Goal: Find contact information: Find contact information

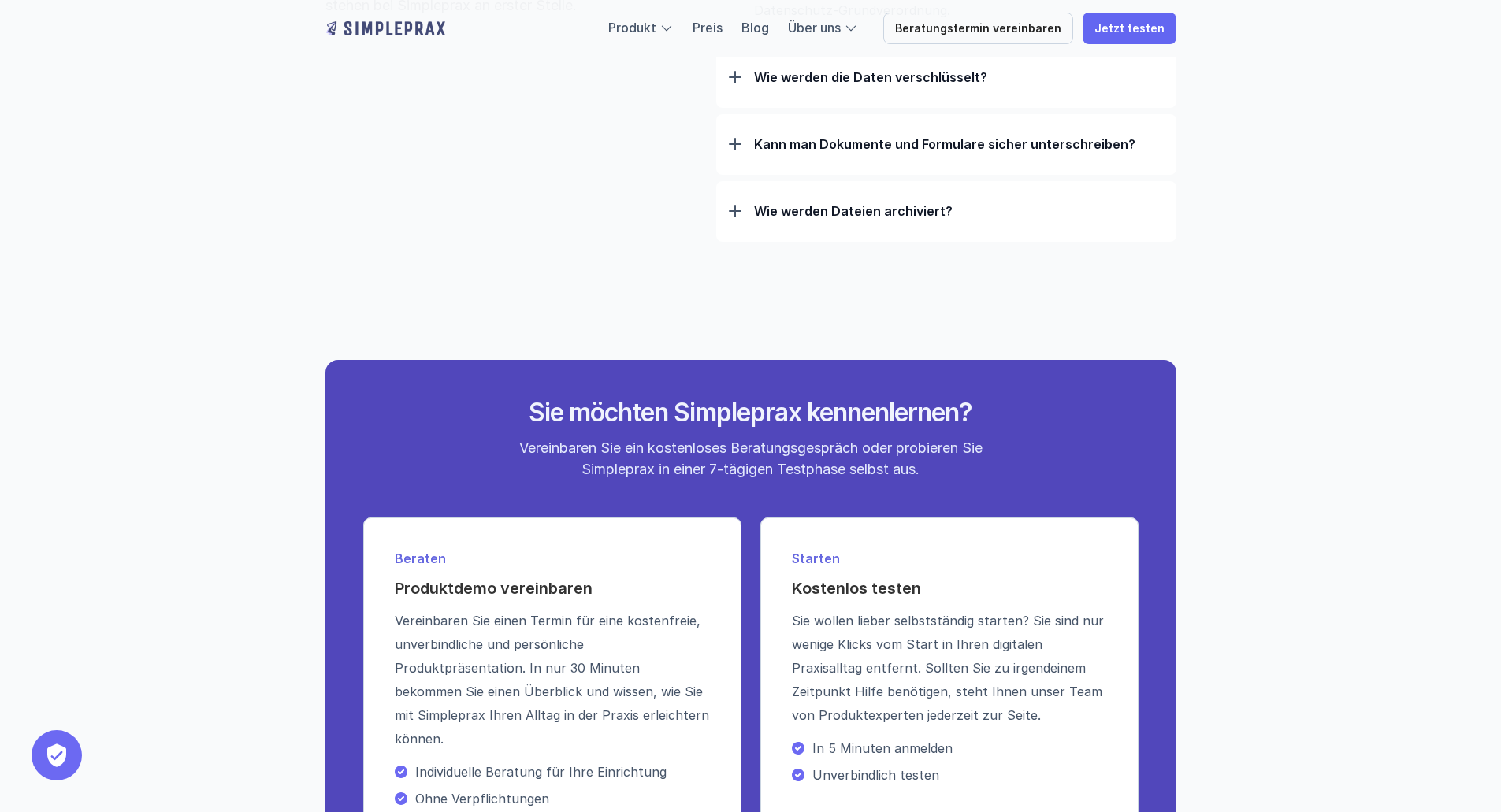
scroll to position [5568, 0]
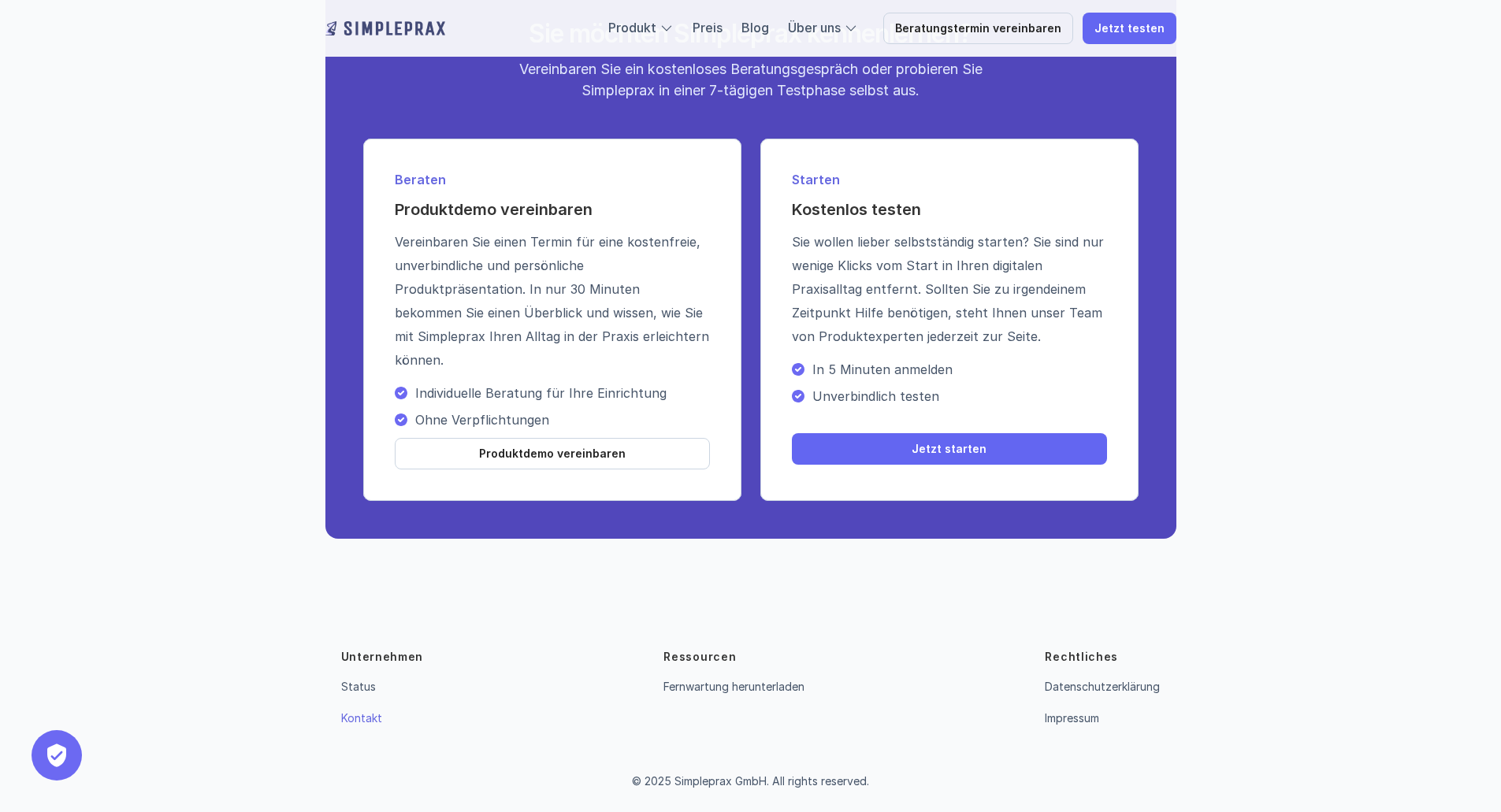
click at [364, 724] on link "Kontakt" at bounding box center [362, 719] width 41 height 14
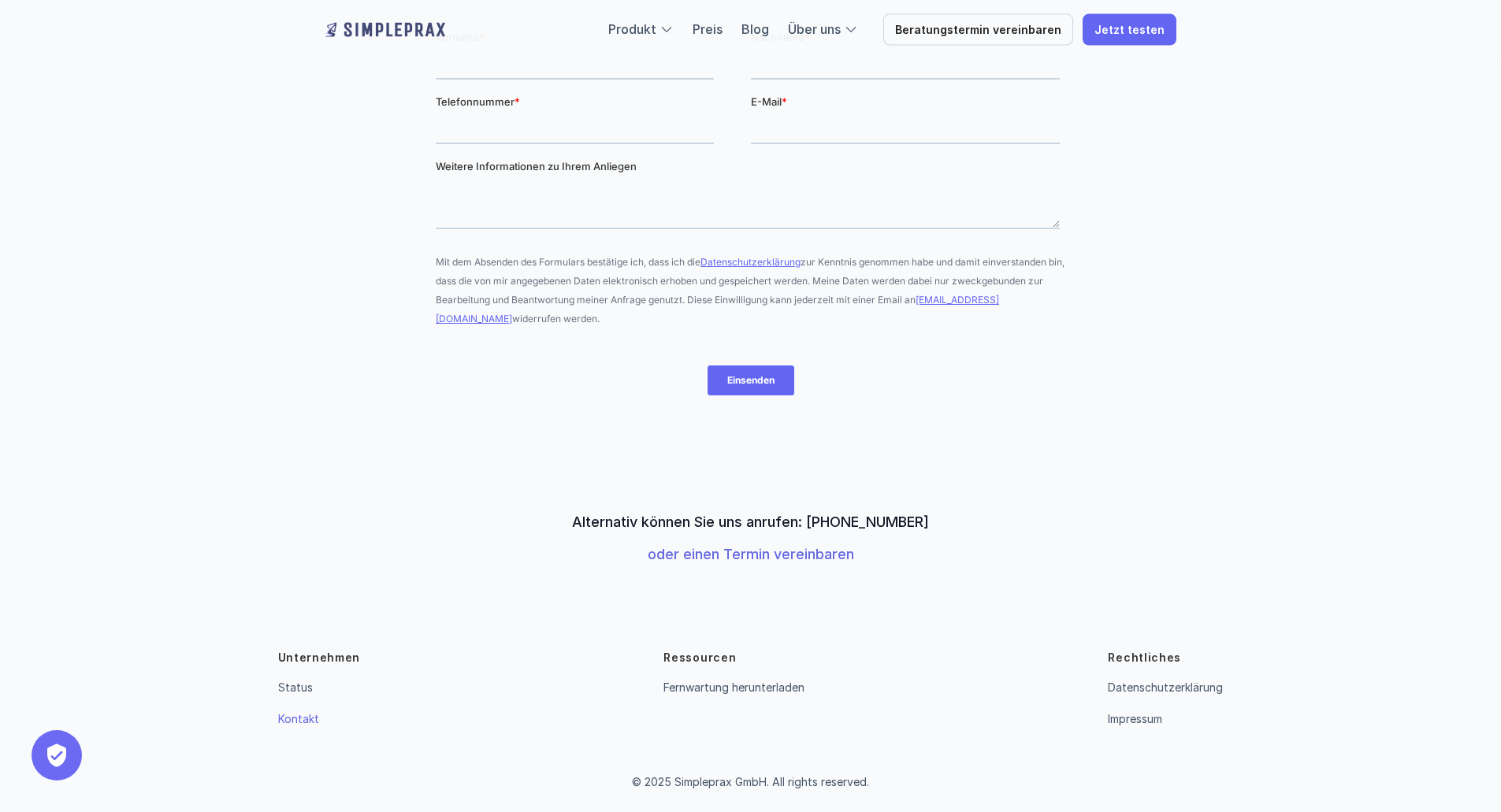
scroll to position [318, 0]
click at [1145, 721] on link "Impressum" at bounding box center [1135, 719] width 54 height 14
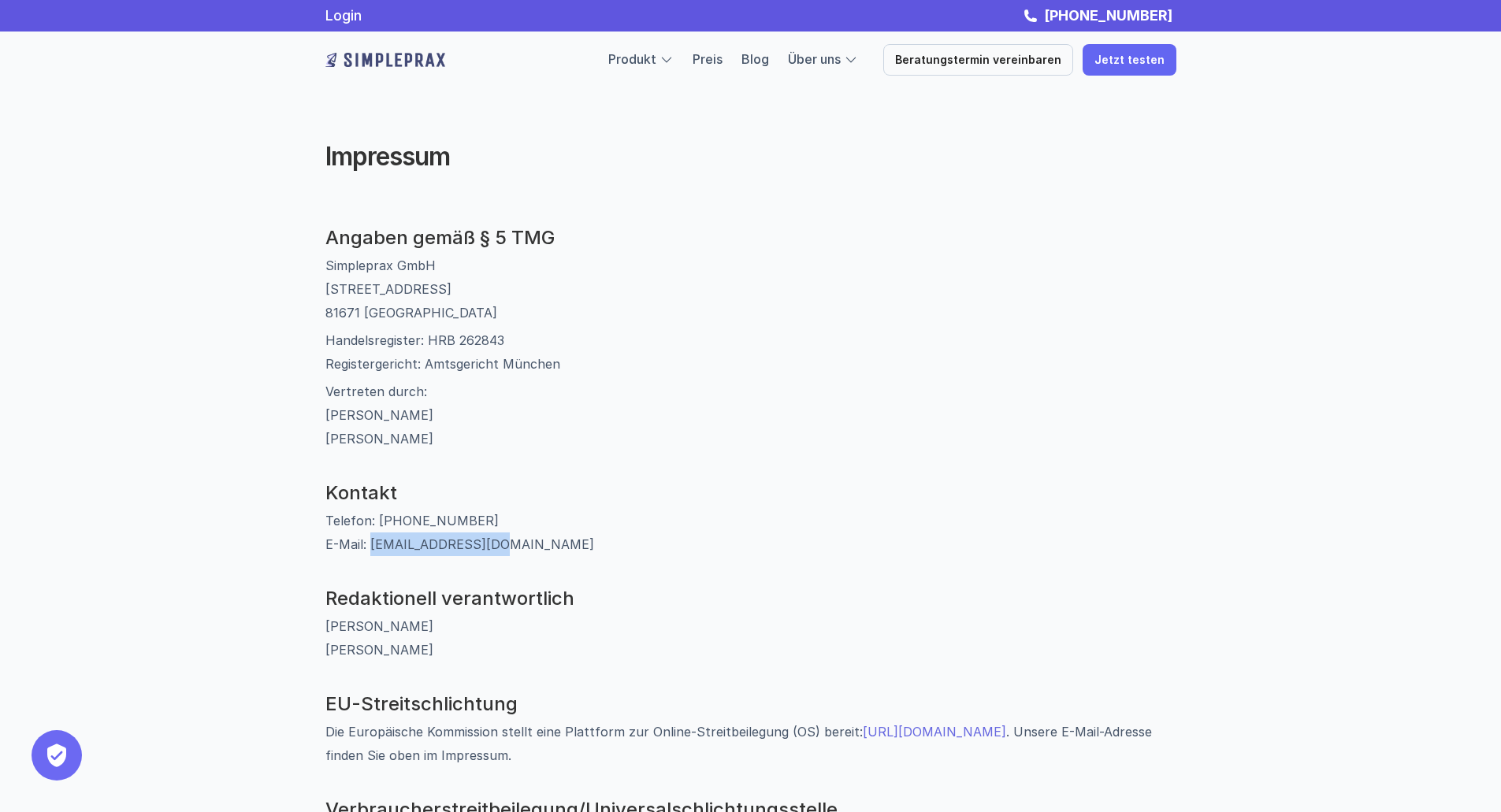
drag, startPoint x: 505, startPoint y: 538, endPoint x: 369, endPoint y: 544, distance: 136.1
click at [369, 544] on p "Telefon: 089 54197698 E-Mail: info@simpleprax.de" at bounding box center [751, 532] width 851 height 48
copy p "info@simpleprax.de"
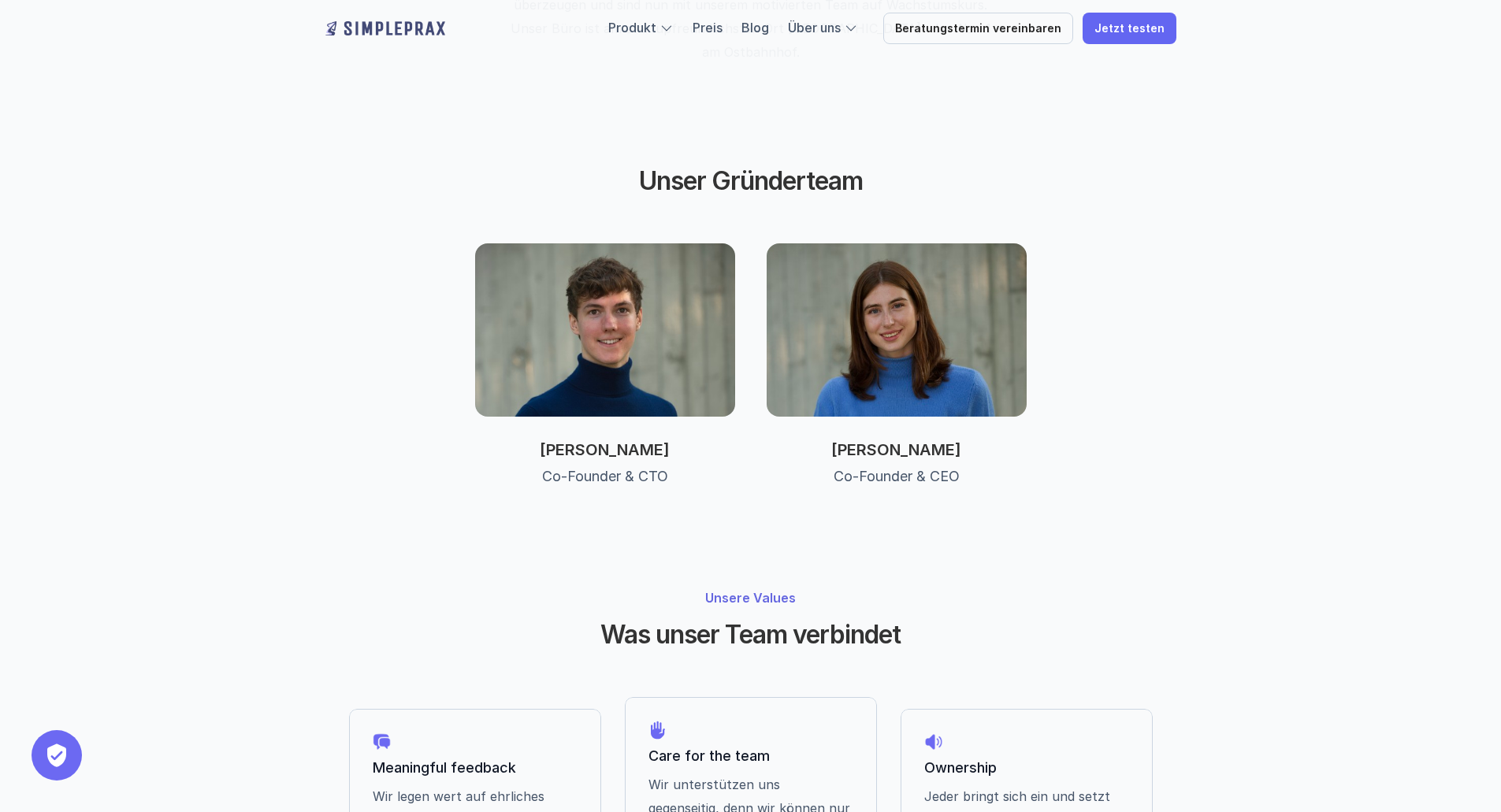
scroll to position [709, 0]
click at [858, 317] on img at bounding box center [896, 330] width 260 height 173
drag, startPoint x: 837, startPoint y: 387, endPoint x: 812, endPoint y: 385, distance: 25.1
click at [812, 440] on p "[PERSON_NAME]" at bounding box center [896, 448] width 260 height 18
copy p "[PERSON_NAME]"
